Goal: Ask a question

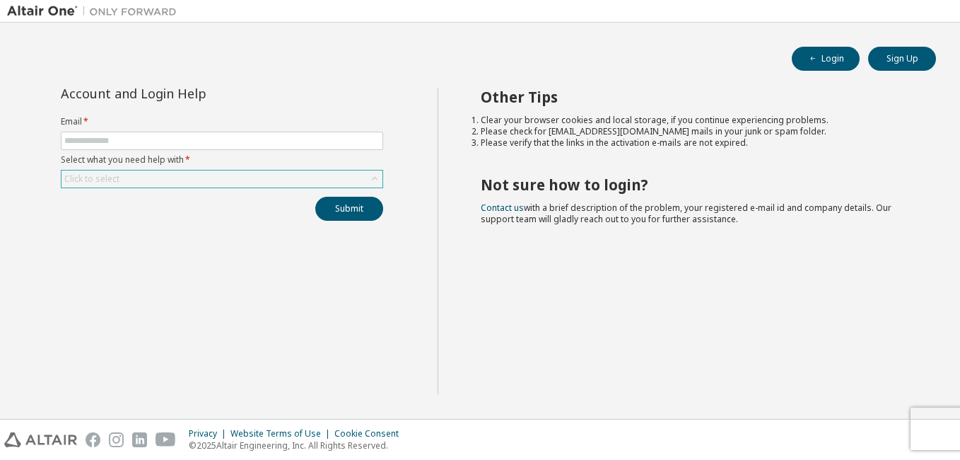
click at [313, 175] on div "Click to select" at bounding box center [222, 178] width 321 height 17
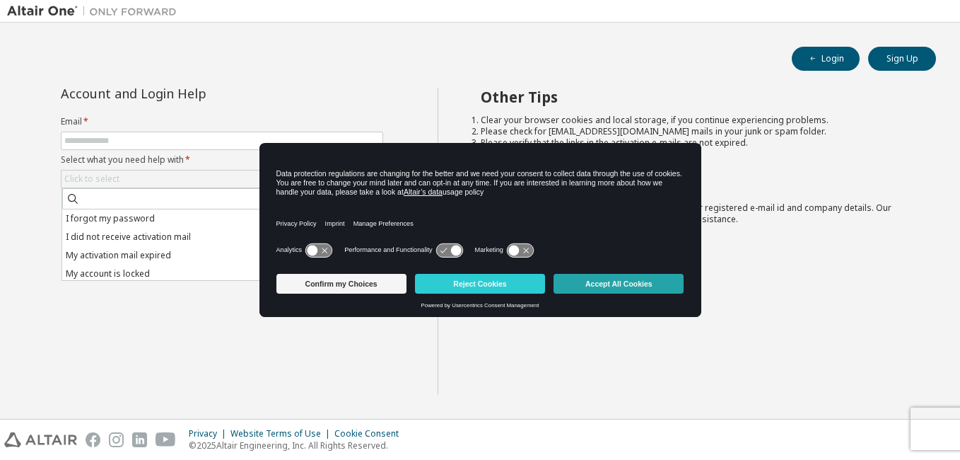
click at [616, 274] on button "Accept All Cookies" at bounding box center [619, 284] width 130 height 20
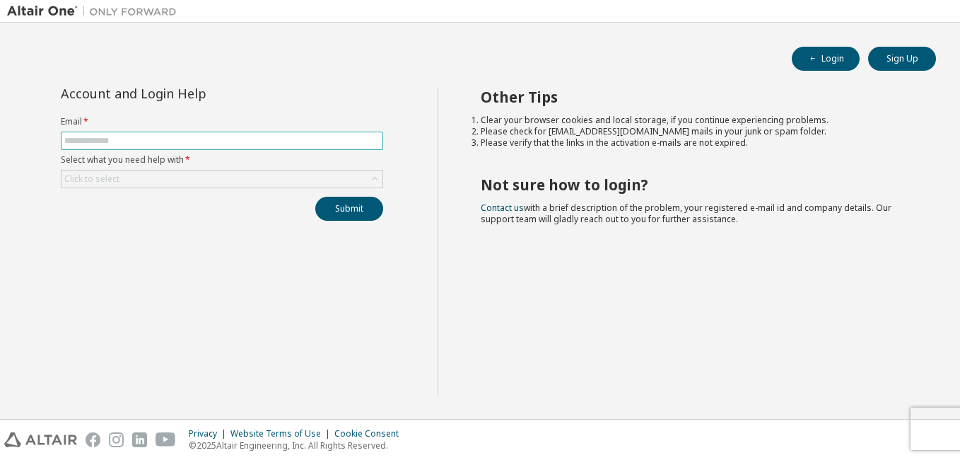
click at [264, 141] on input "text" at bounding box center [221, 140] width 315 height 11
type input "**********"
click at [209, 177] on div "Click to select" at bounding box center [222, 178] width 321 height 17
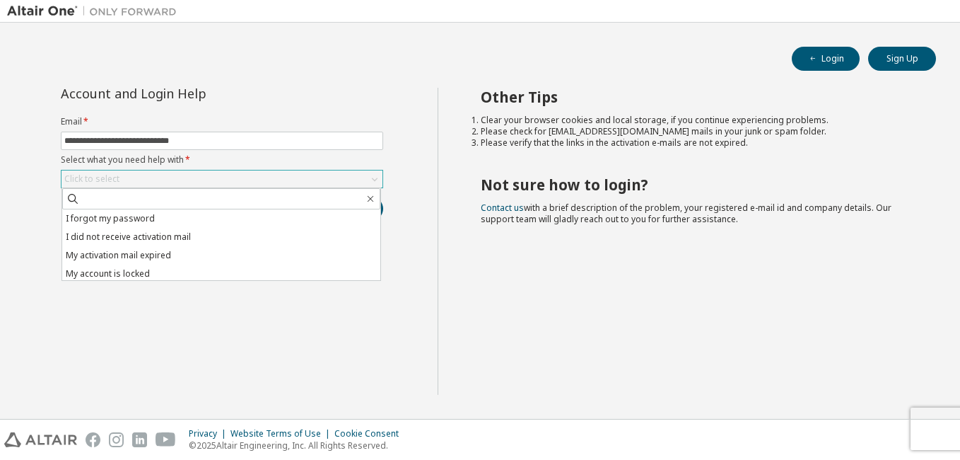
scroll to position [40, 0]
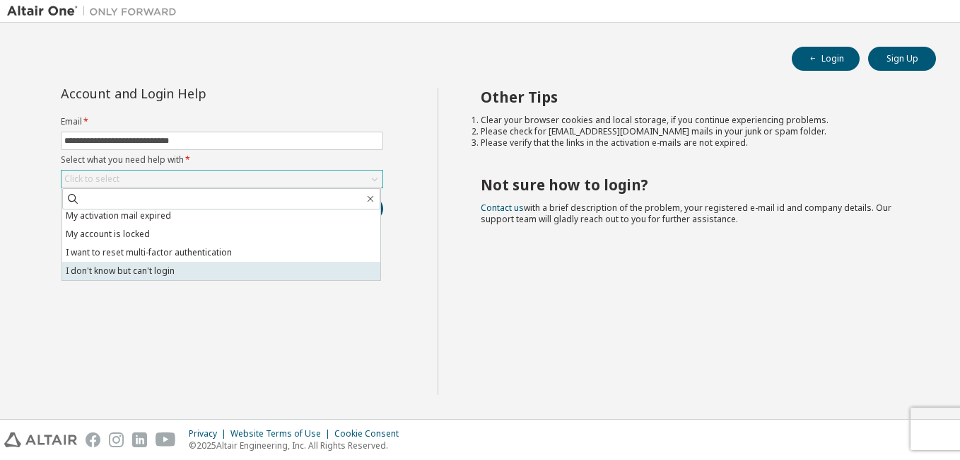
click at [264, 272] on li "I don't know but can't login" at bounding box center [221, 271] width 318 height 18
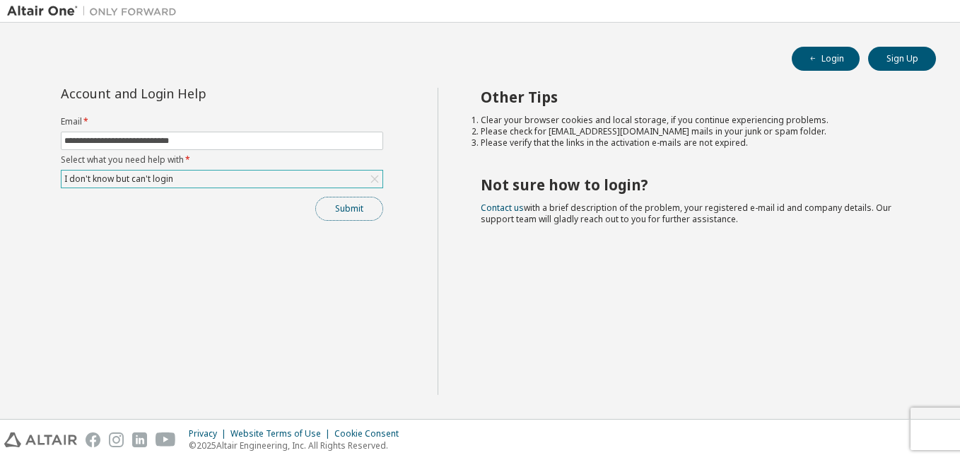
click at [365, 212] on button "Submit" at bounding box center [349, 209] width 68 height 24
click at [359, 211] on button "Submit" at bounding box center [349, 209] width 68 height 24
